Goal: Task Accomplishment & Management: Use online tool/utility

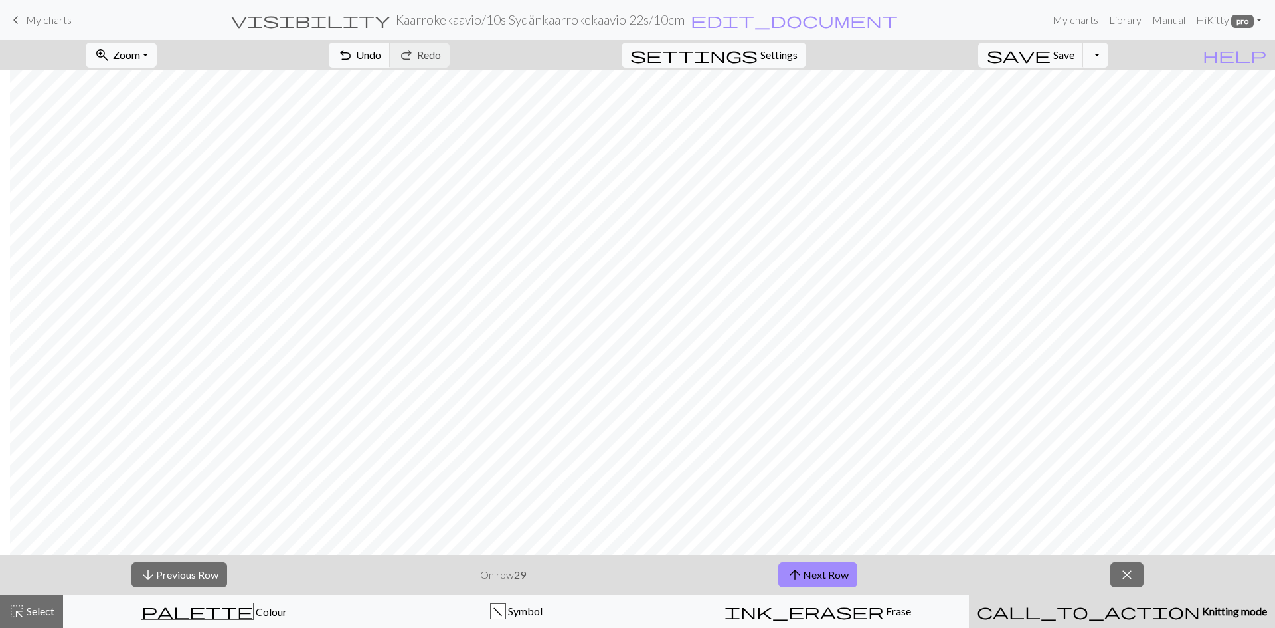
scroll to position [0, 10]
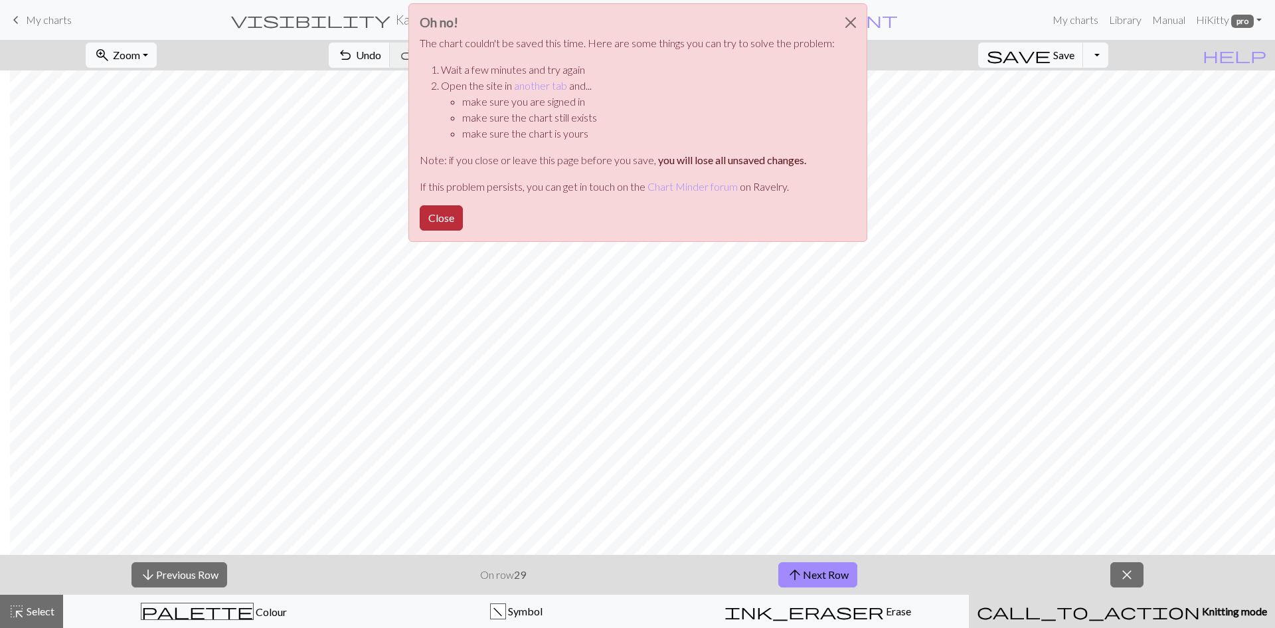
click at [451, 212] on button "Close" at bounding box center [441, 217] width 43 height 25
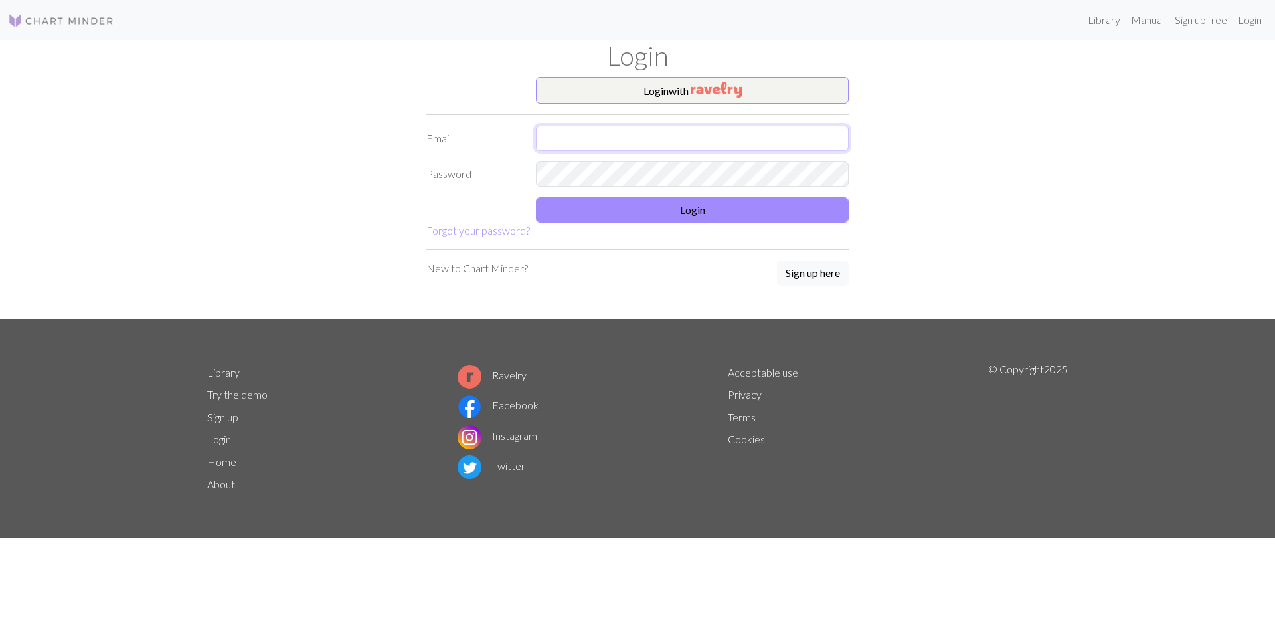
type input "[EMAIL_ADDRESS][DOMAIN_NAME]"
click at [706, 198] on button "Login" at bounding box center [692, 209] width 313 height 25
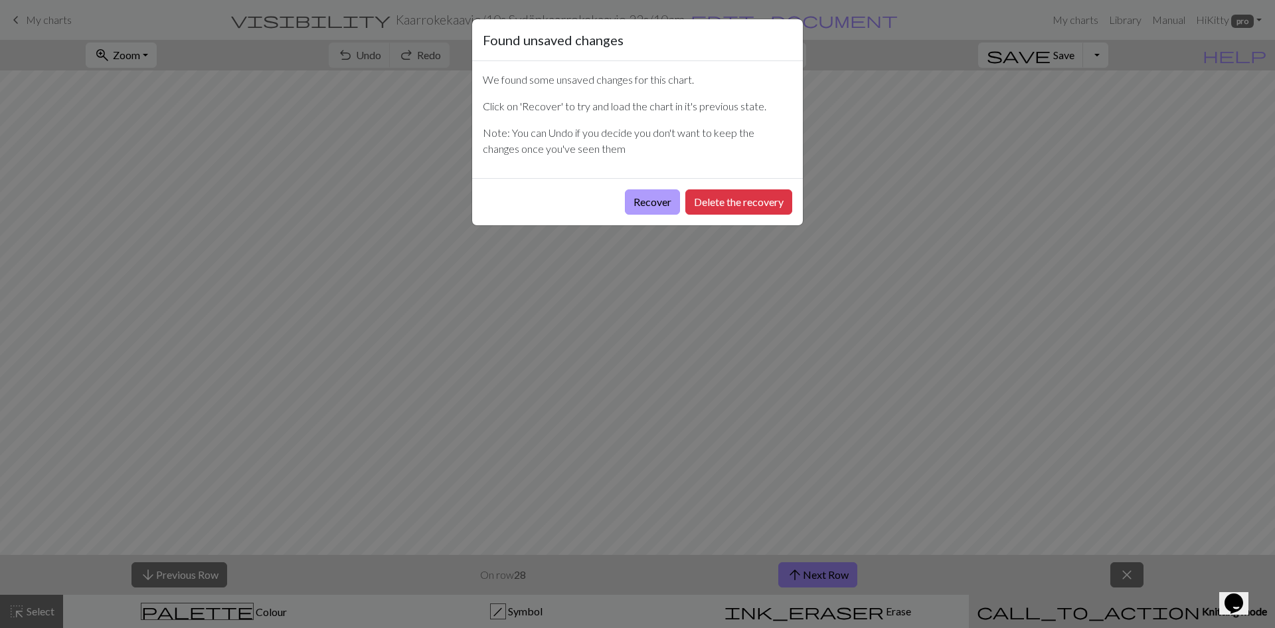
click at [642, 203] on button "Recover" at bounding box center [652, 201] width 55 height 25
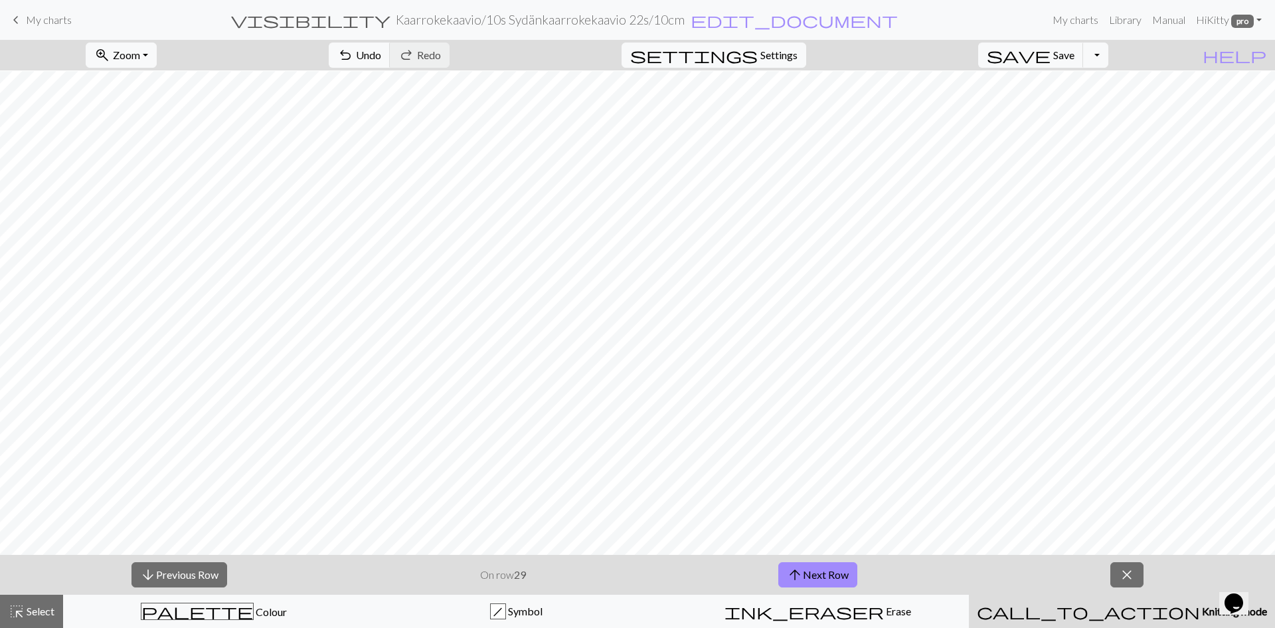
scroll to position [38, 0]
click at [1075, 50] on span "Save" at bounding box center [1063, 54] width 21 height 13
click at [814, 568] on button "arrow_upward Next Row" at bounding box center [817, 574] width 79 height 25
click at [1075, 56] on span "Save" at bounding box center [1063, 54] width 21 height 13
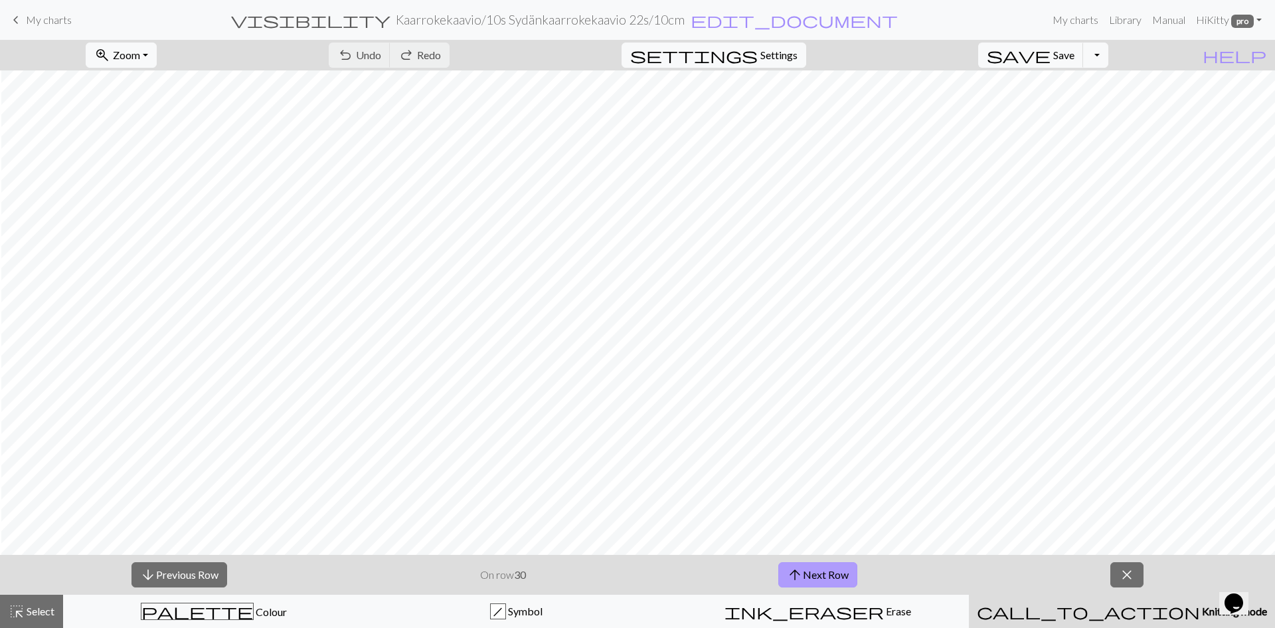
click at [837, 571] on button "arrow_upward Next Row" at bounding box center [817, 574] width 79 height 25
click at [1075, 48] on span "Save" at bounding box center [1063, 54] width 21 height 13
click at [825, 568] on button "arrow_upward Next Row" at bounding box center [817, 574] width 79 height 25
click at [1075, 50] on span "Save" at bounding box center [1063, 54] width 21 height 13
click at [814, 569] on button "arrow_upward Next Row" at bounding box center [817, 574] width 79 height 25
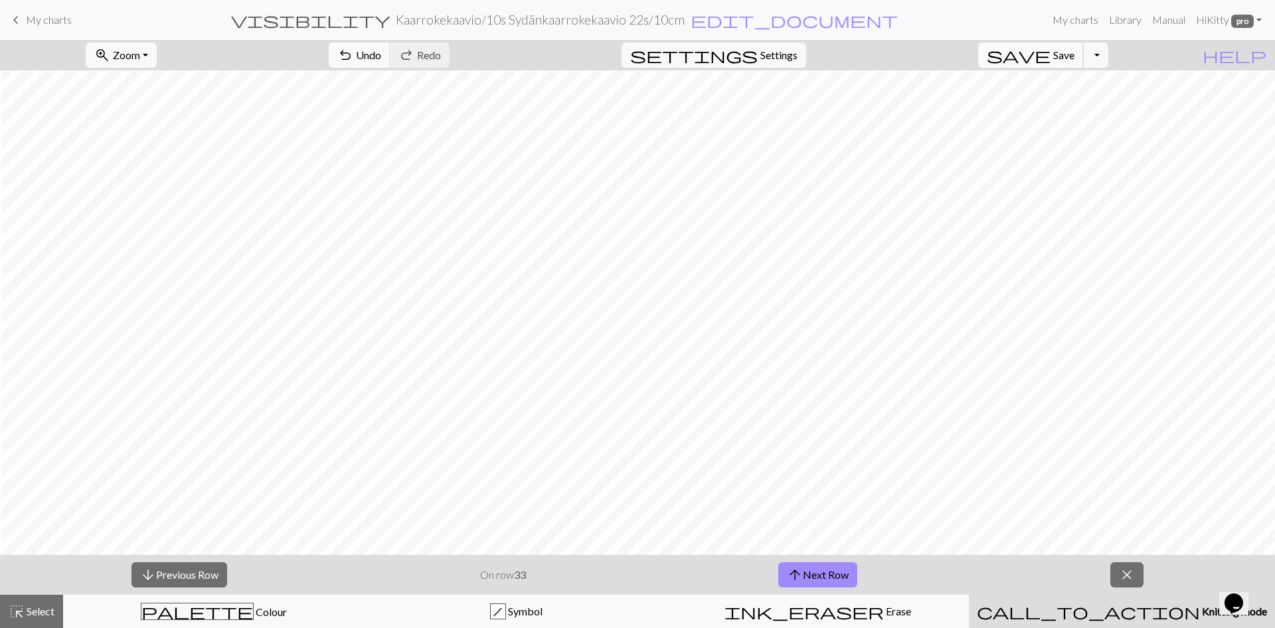
click at [1075, 58] on span "Save" at bounding box center [1063, 54] width 21 height 13
click at [826, 565] on button "arrow_upward Next Row" at bounding box center [817, 574] width 79 height 25
click at [816, 575] on button "arrow_upward Next Row" at bounding box center [817, 574] width 79 height 25
click at [817, 566] on button "arrow_upward Next Row" at bounding box center [817, 574] width 79 height 25
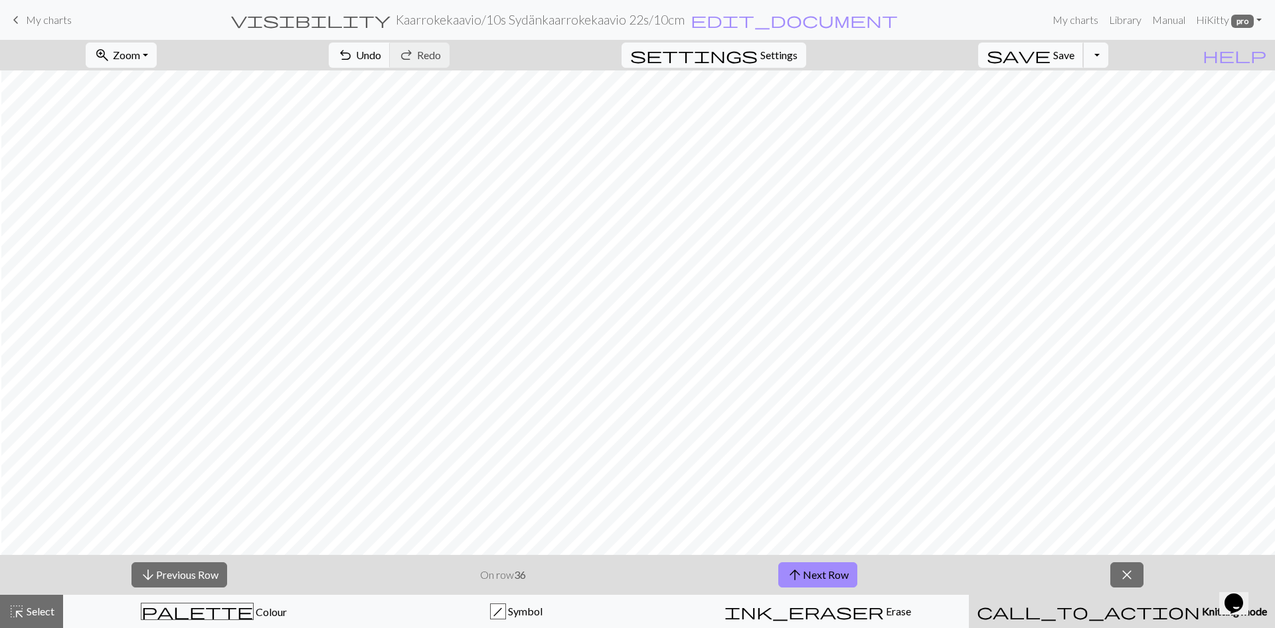
click at [1084, 62] on button "save Save Save" at bounding box center [1031, 55] width 106 height 25
click at [815, 580] on button "arrow_upward Next Row" at bounding box center [817, 574] width 79 height 25
click at [1075, 53] on span "Save" at bounding box center [1063, 54] width 21 height 13
